Goal: Transaction & Acquisition: Purchase product/service

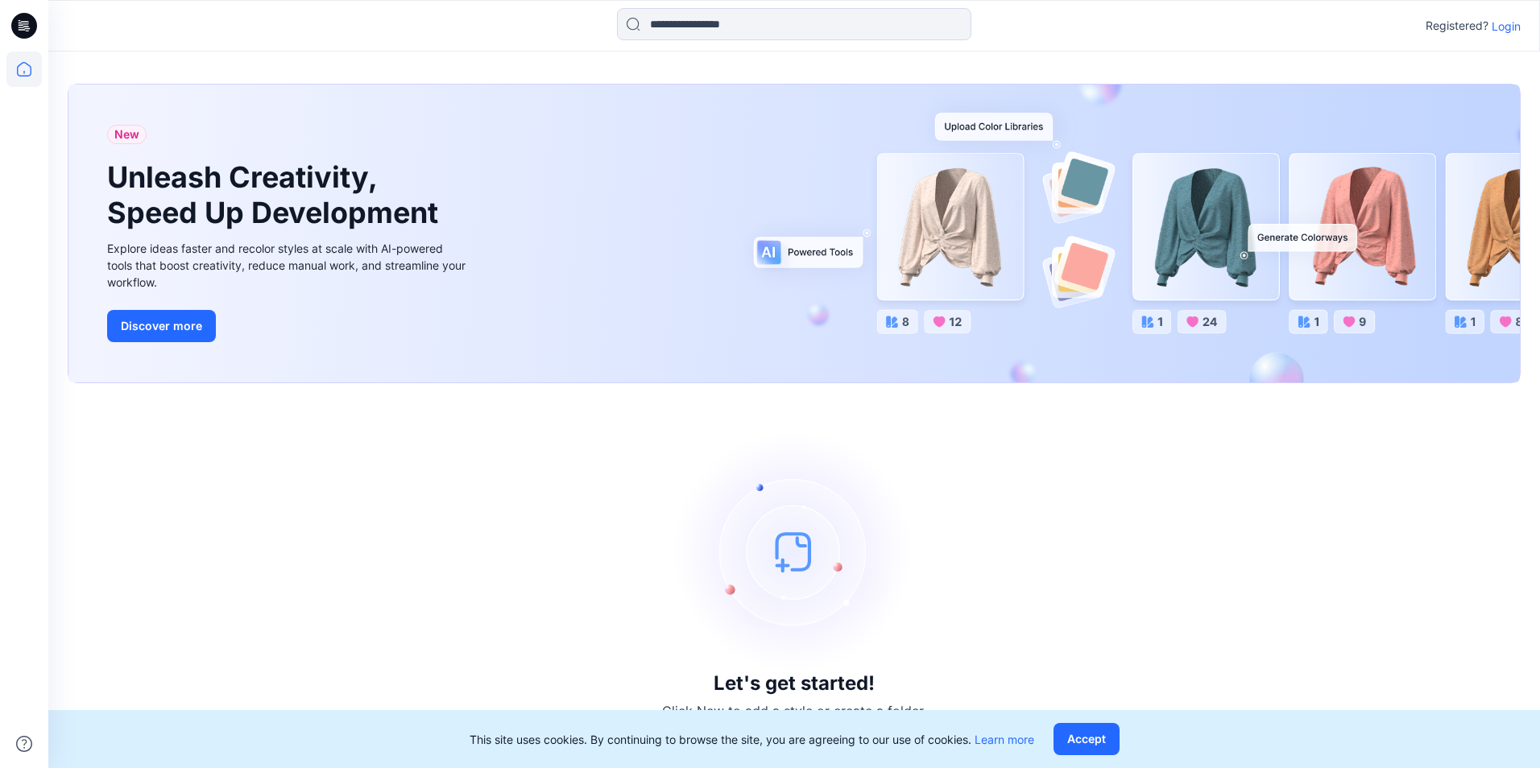
click at [1502, 24] on p "Login" at bounding box center [1506, 26] width 29 height 17
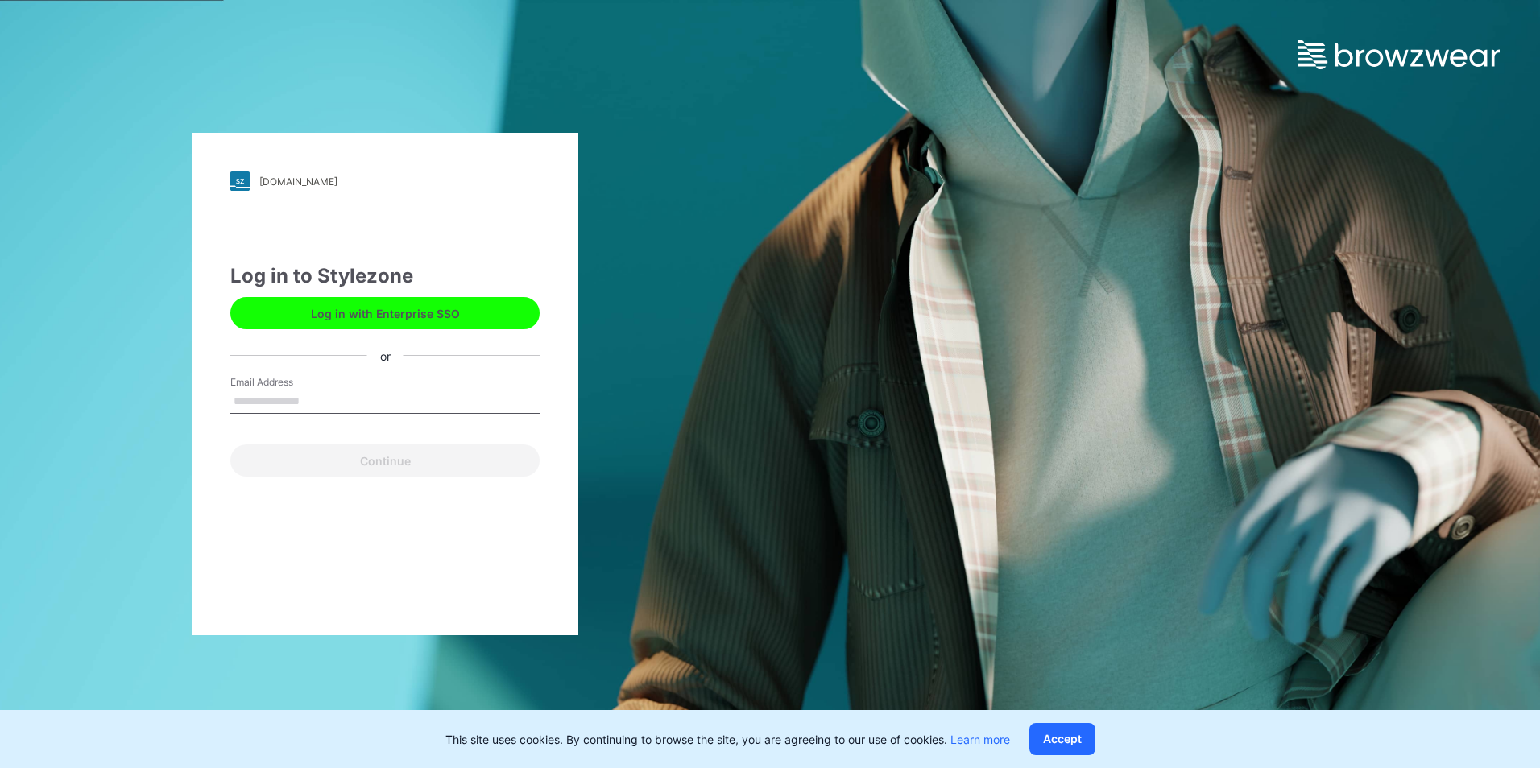
click at [241, 404] on input "Email Address" at bounding box center [384, 402] width 309 height 24
type input "*"
type input "**********"
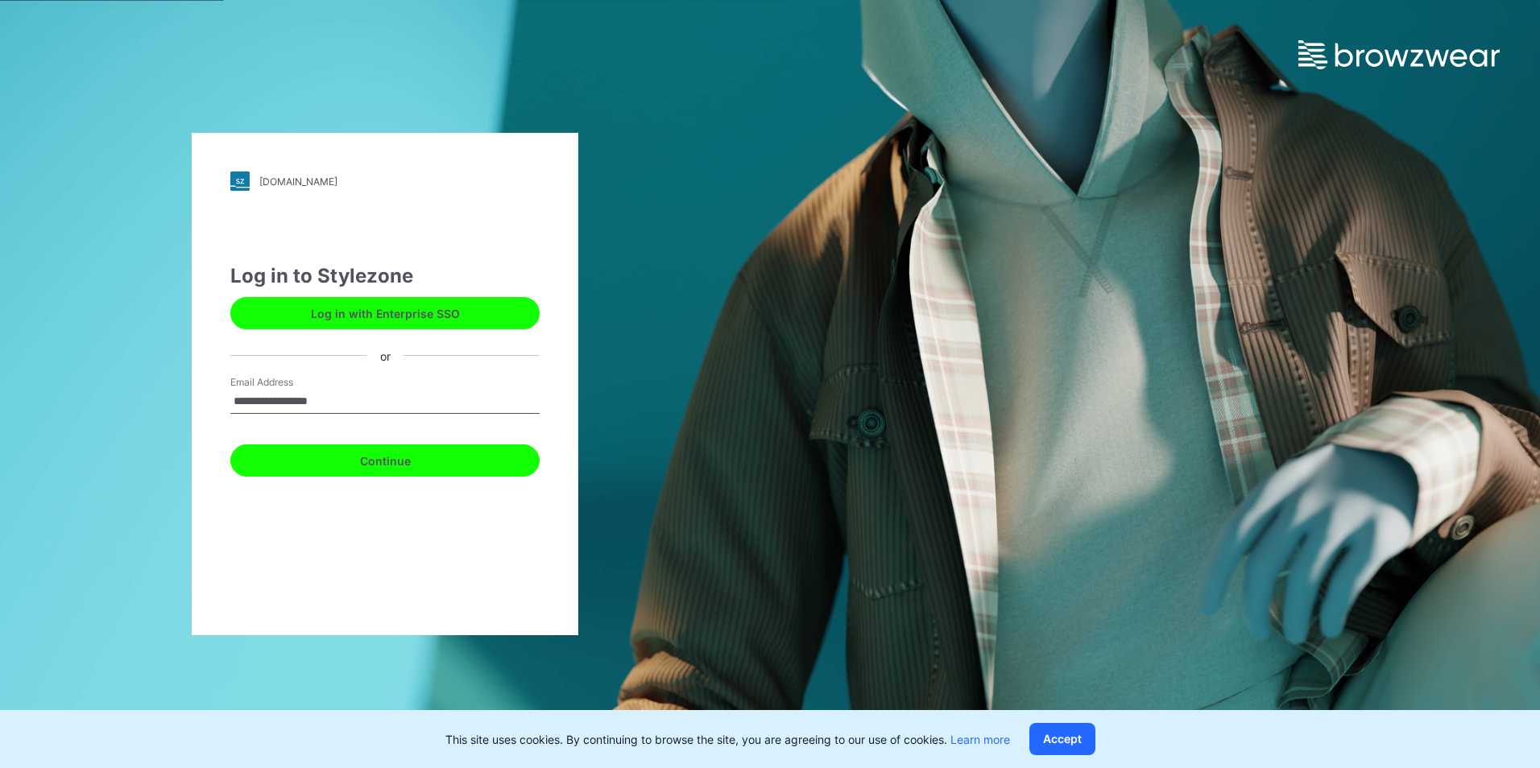
click at [319, 466] on button "Continue" at bounding box center [384, 461] width 309 height 32
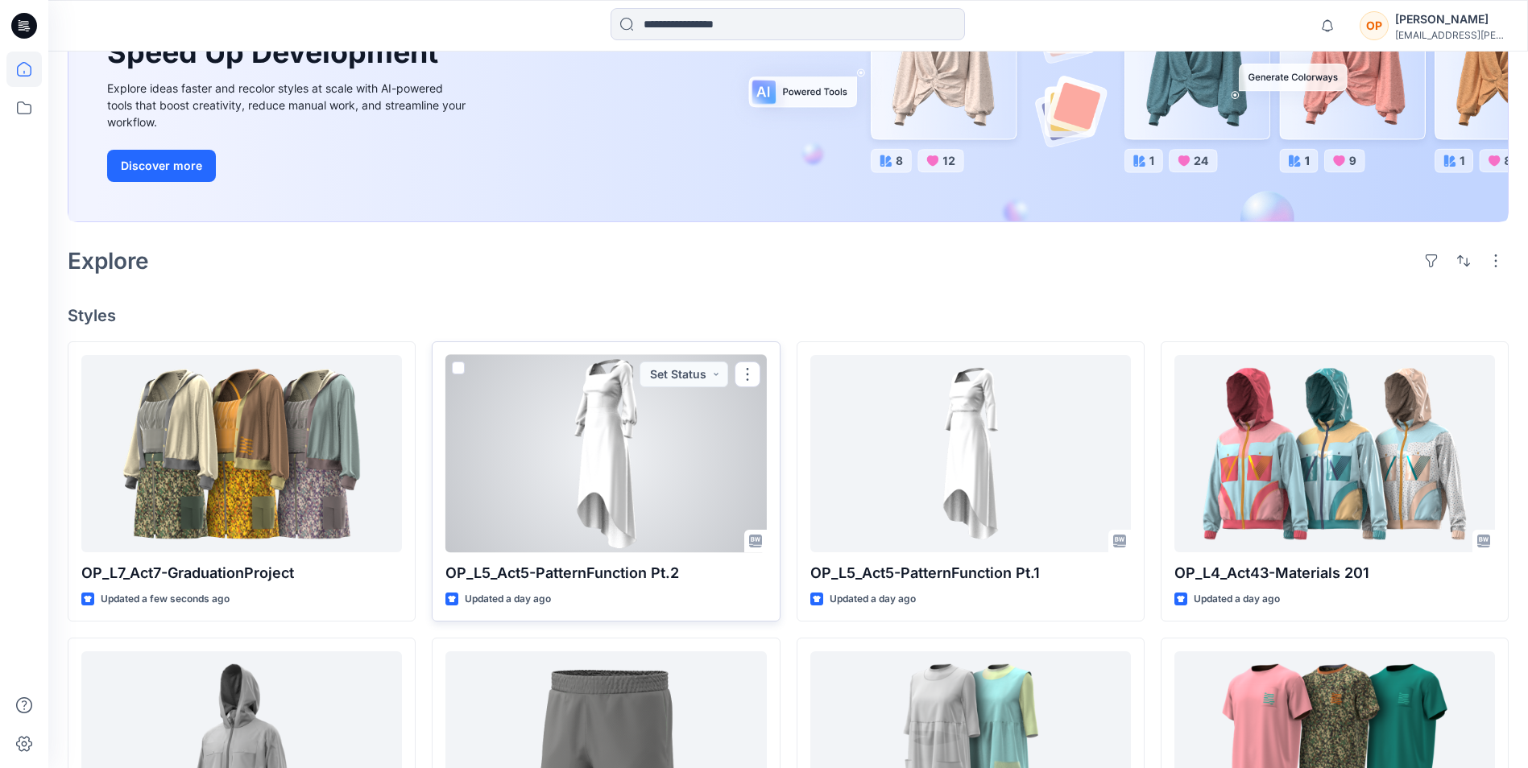
scroll to position [242, 0]
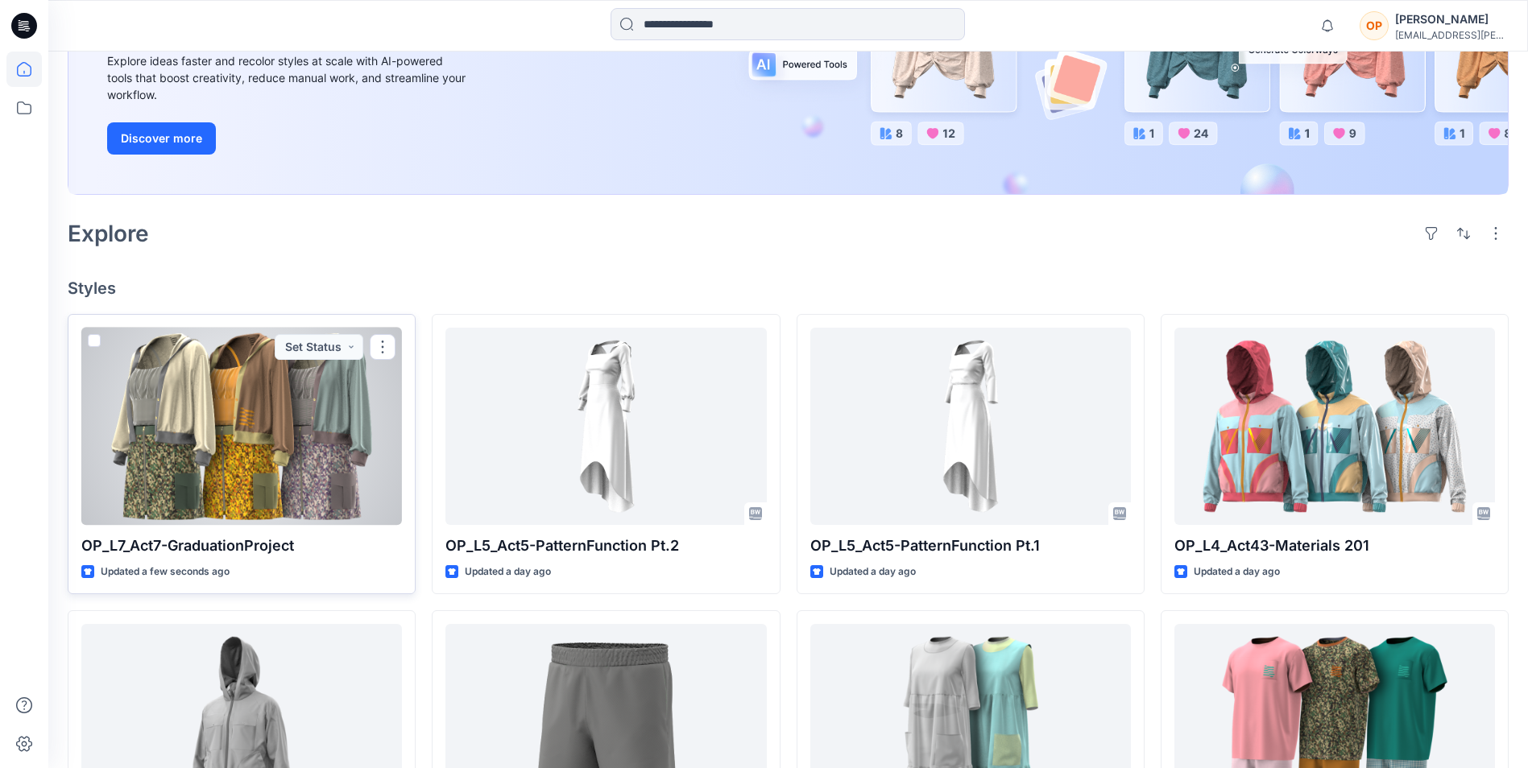
click at [280, 430] on div at bounding box center [241, 426] width 321 height 197
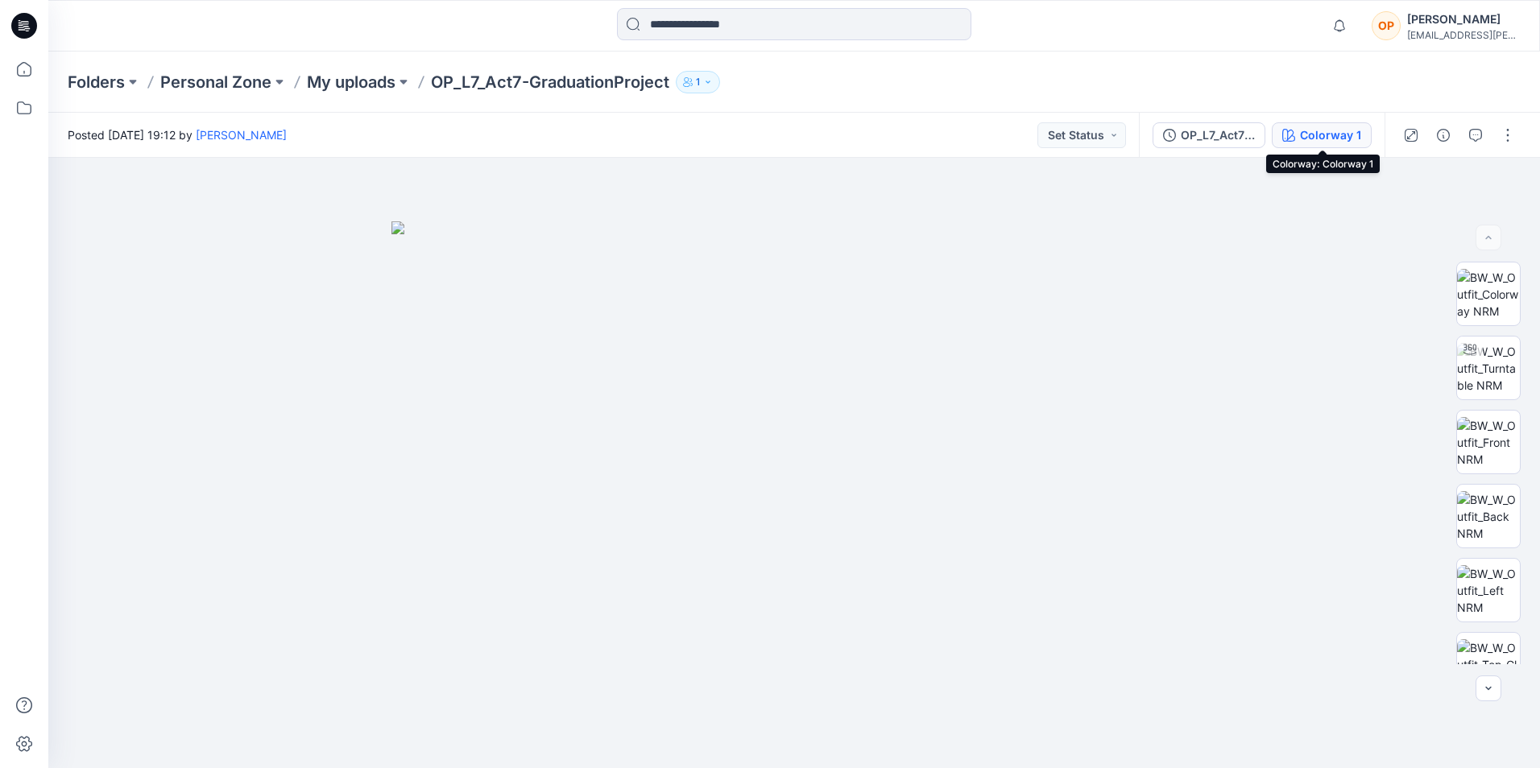
click at [1328, 139] on div "Colorway 1" at bounding box center [1330, 135] width 61 height 18
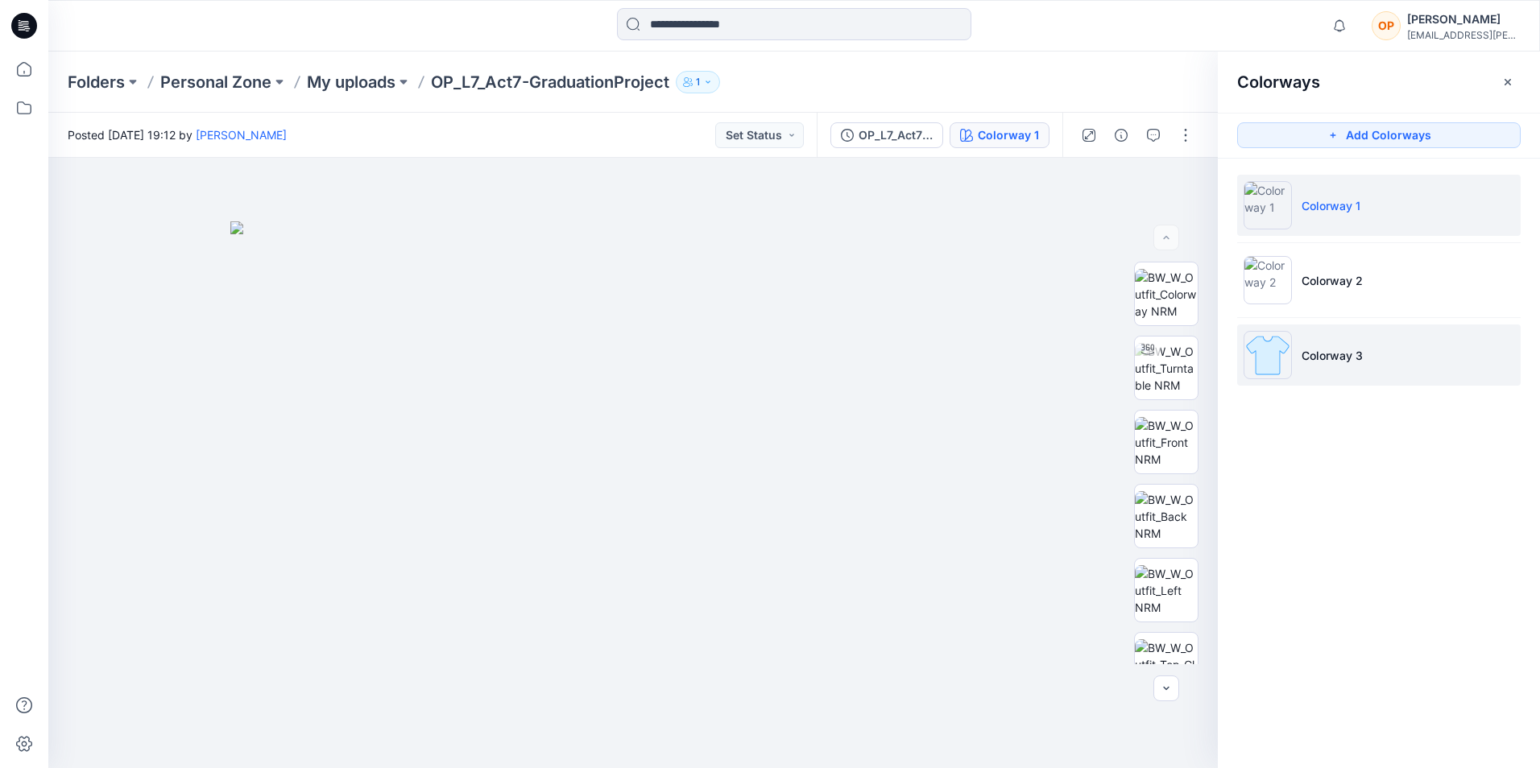
click at [1340, 360] on p "Colorway 3" at bounding box center [1332, 355] width 61 height 17
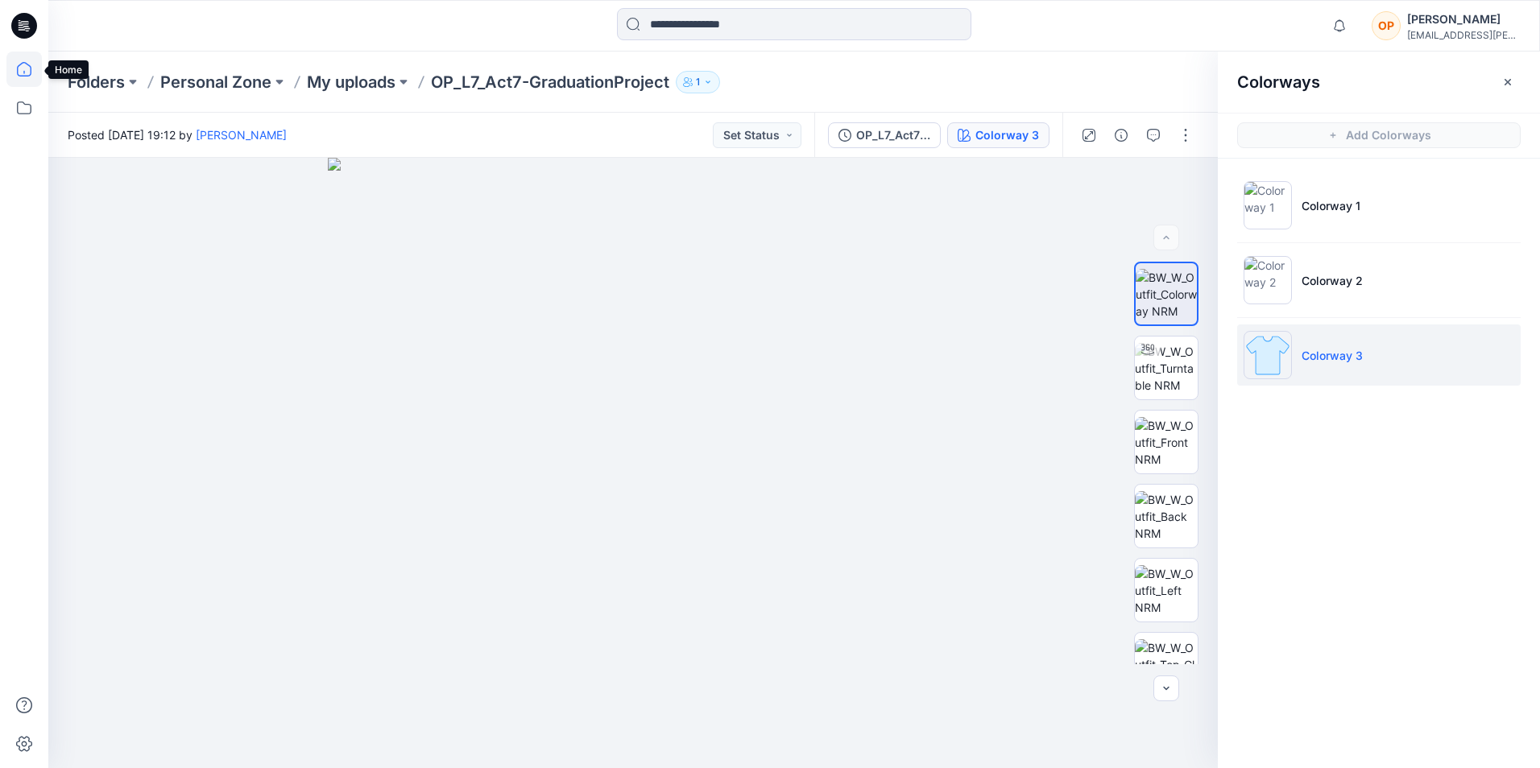
click at [23, 65] on icon at bounding box center [23, 69] width 35 height 35
